Goal: Task Accomplishment & Management: Complete application form

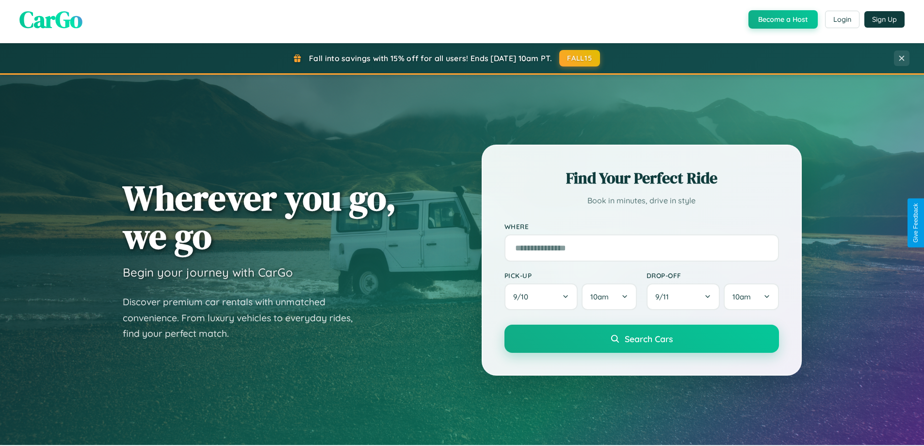
scroll to position [667, 0]
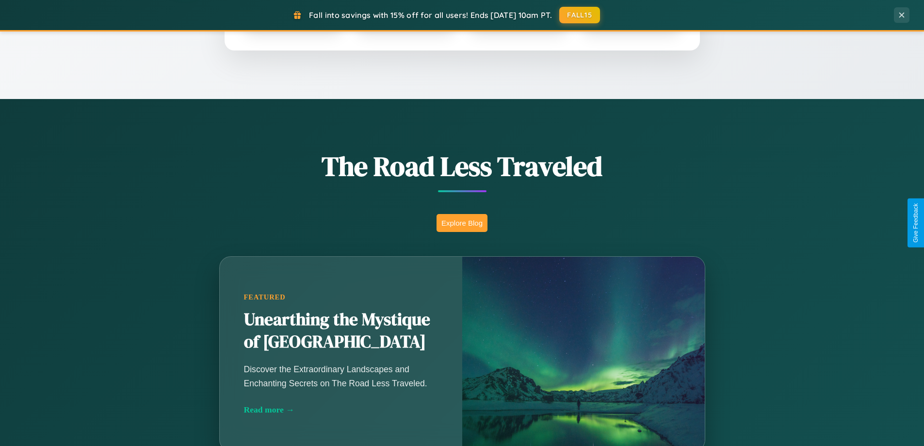
click at [462, 223] on button "Explore Blog" at bounding box center [461, 223] width 51 height 18
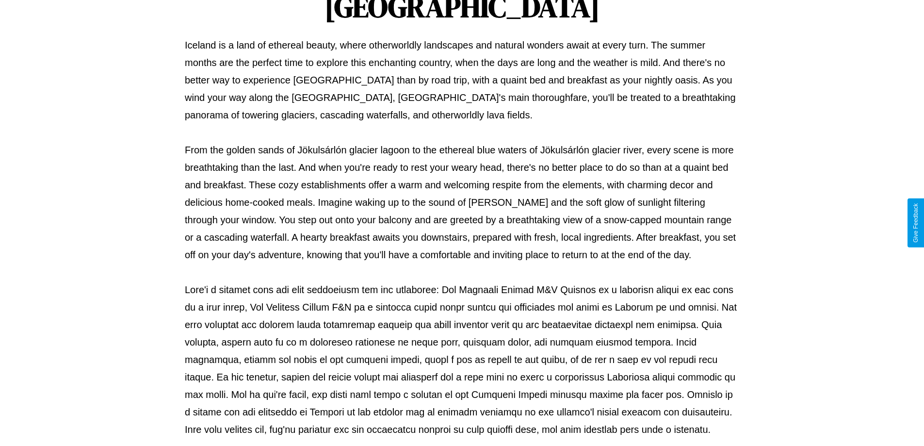
scroll to position [314, 0]
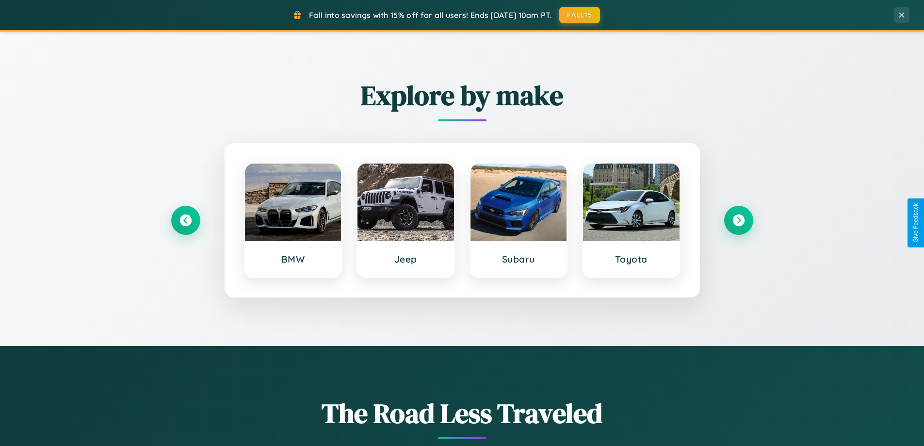
scroll to position [418, 0]
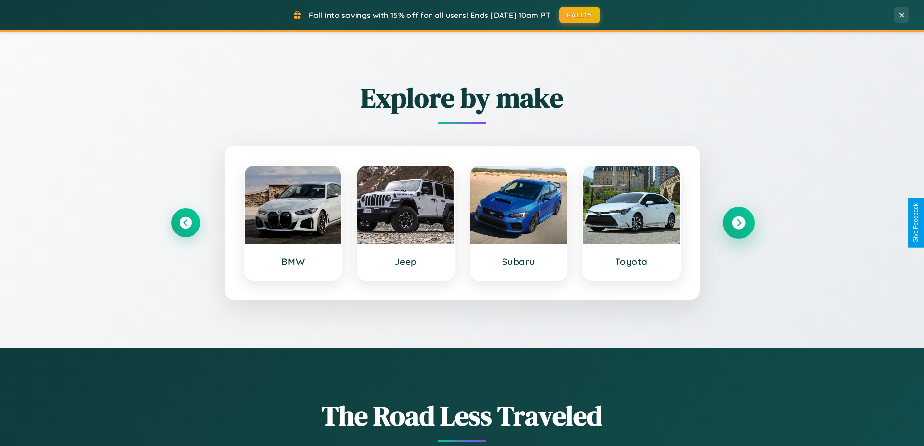
click at [738, 223] on icon at bounding box center [738, 222] width 13 height 13
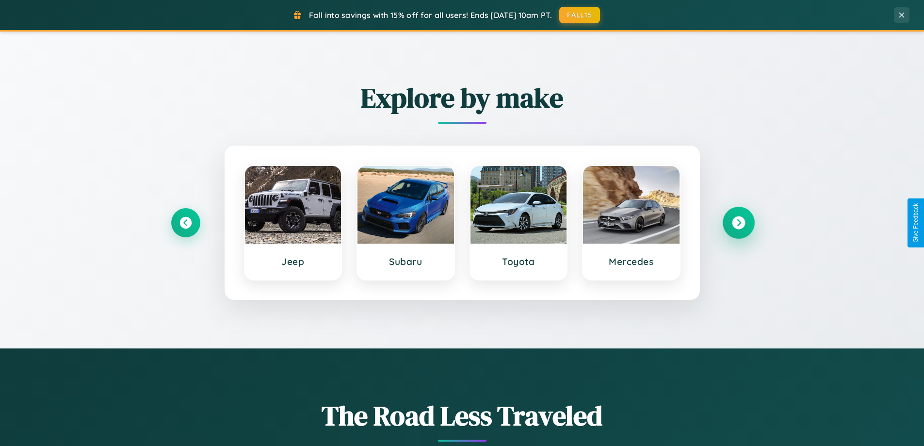
click at [738, 223] on icon at bounding box center [738, 222] width 13 height 13
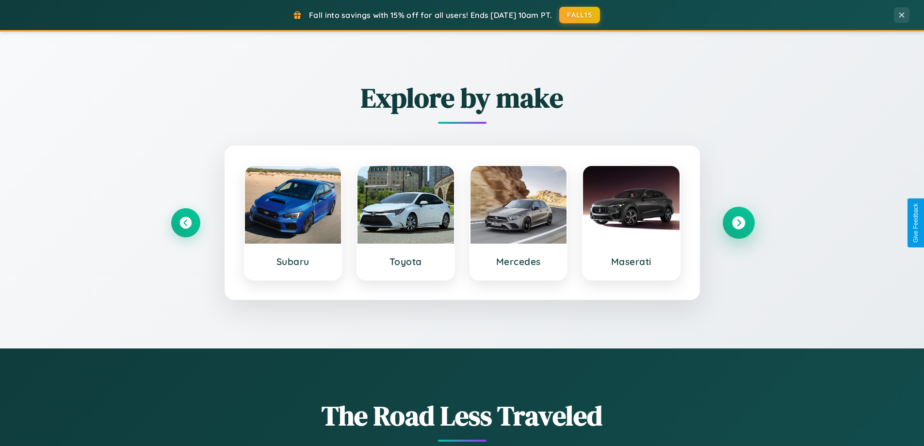
click at [738, 223] on icon at bounding box center [738, 222] width 13 height 13
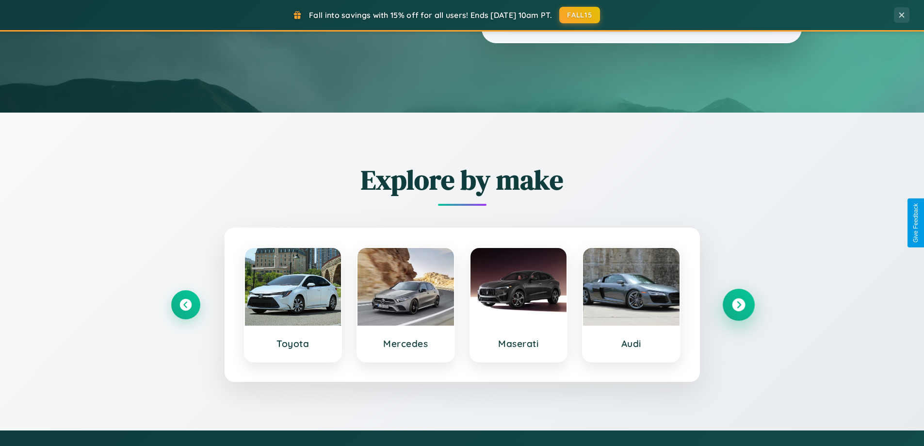
scroll to position [0, 0]
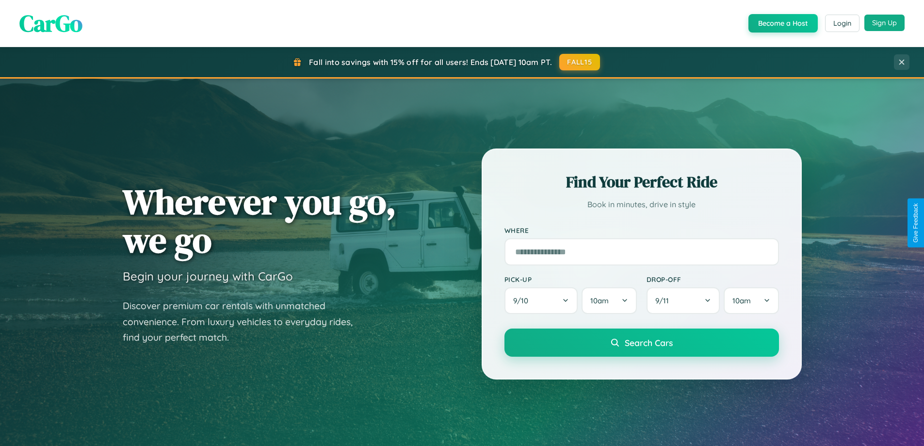
click at [884, 23] on button "Sign Up" at bounding box center [884, 23] width 40 height 16
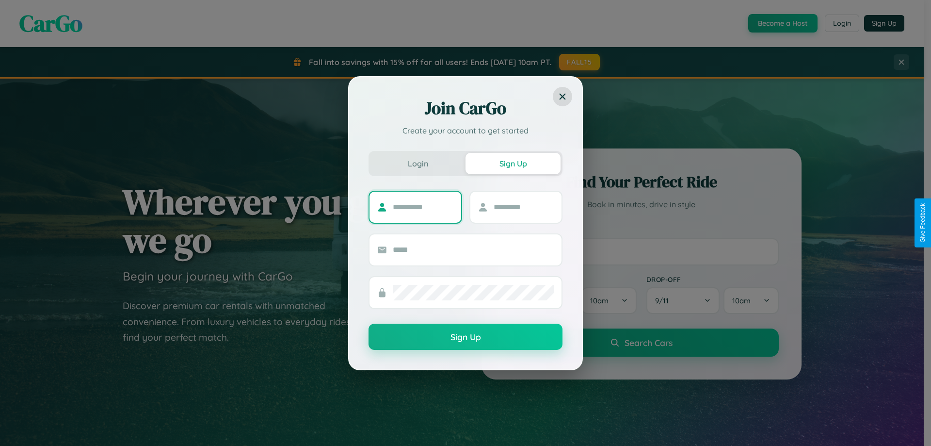
click at [423, 207] on input "text" at bounding box center [423, 207] width 61 height 16
type input "******"
click at [523, 207] on input "text" at bounding box center [524, 207] width 61 height 16
type input "*****"
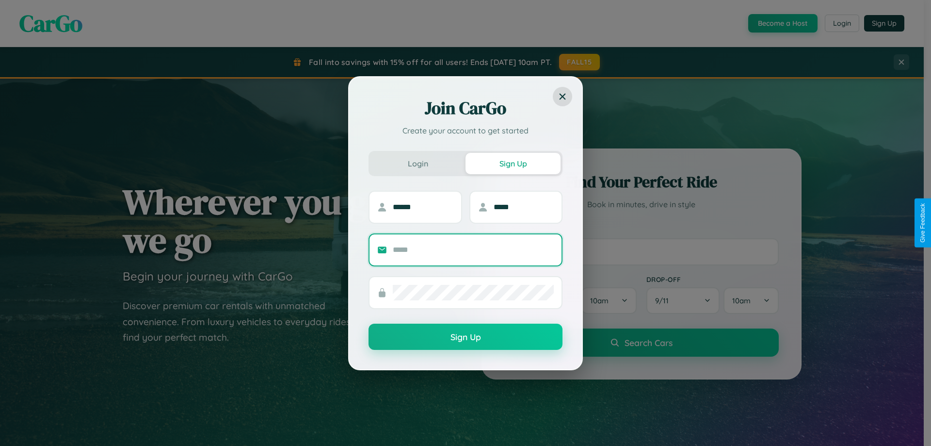
click at [473, 249] on input "text" at bounding box center [473, 250] width 161 height 16
type input "**********"
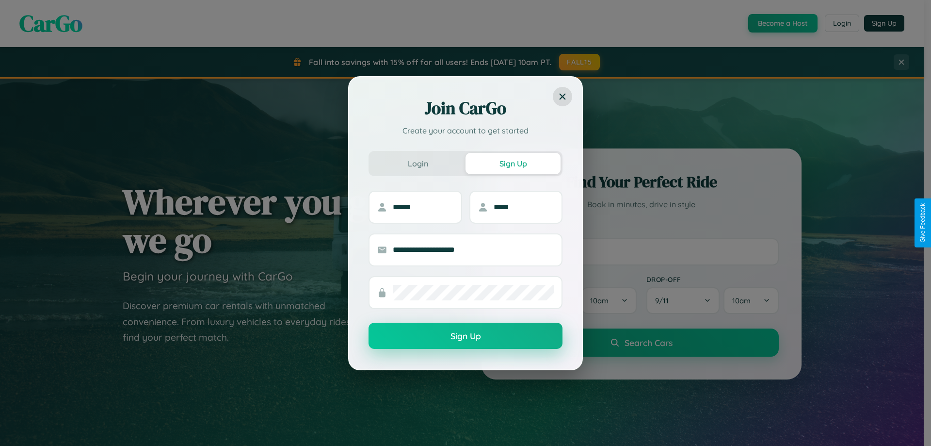
click at [465, 336] on button "Sign Up" at bounding box center [465, 335] width 194 height 26
